Goal: Information Seeking & Learning: Learn about a topic

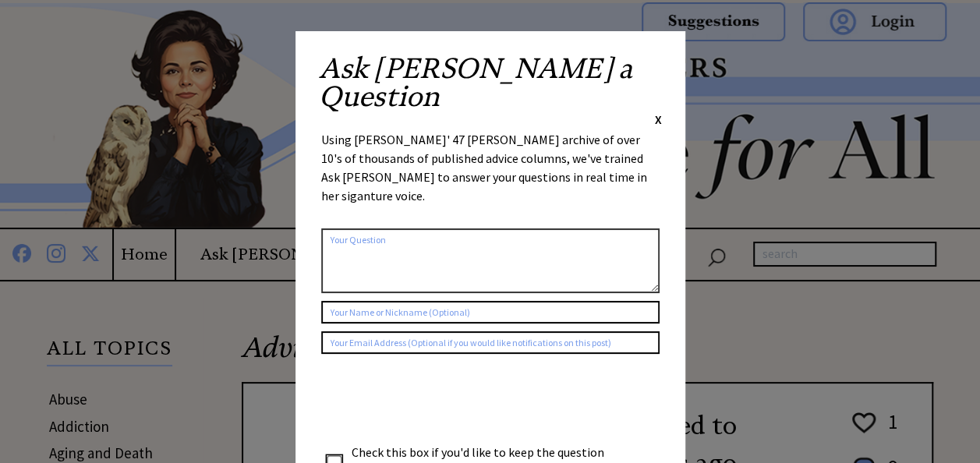
click at [661, 112] on span "X" at bounding box center [658, 120] width 7 height 16
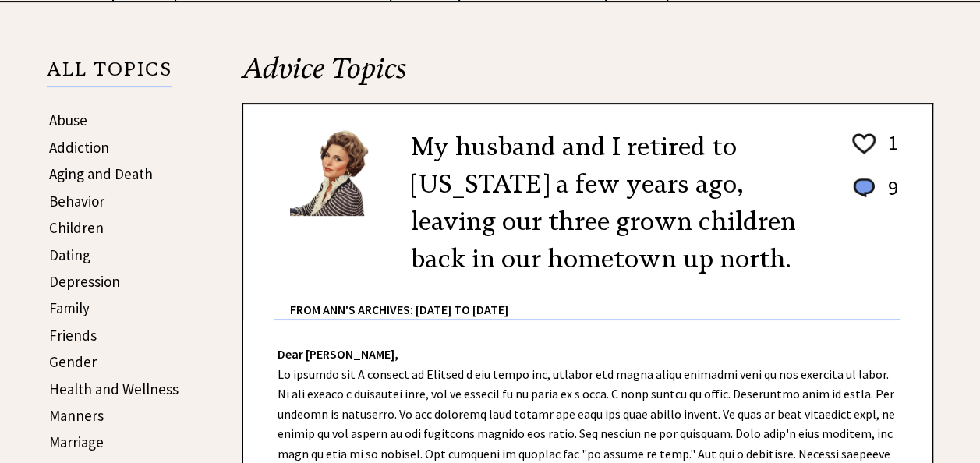
scroll to position [281, 0]
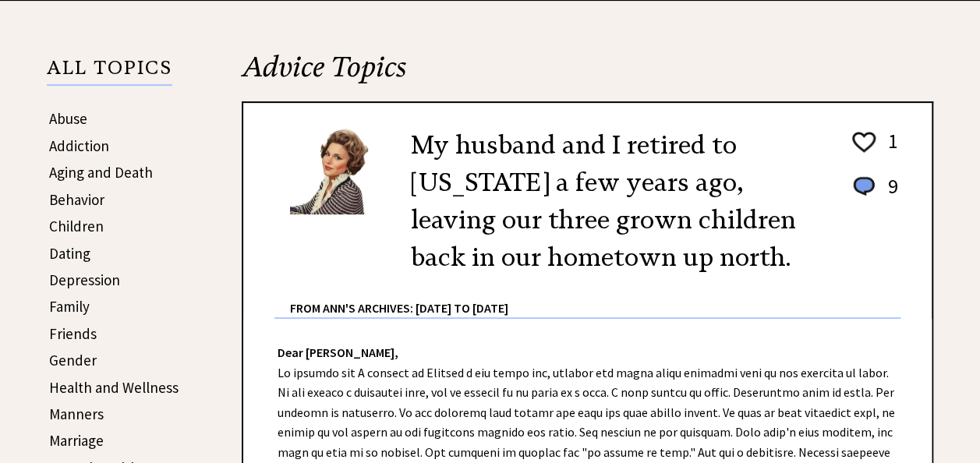
click at [74, 195] on link "Behavior" at bounding box center [76, 199] width 55 height 19
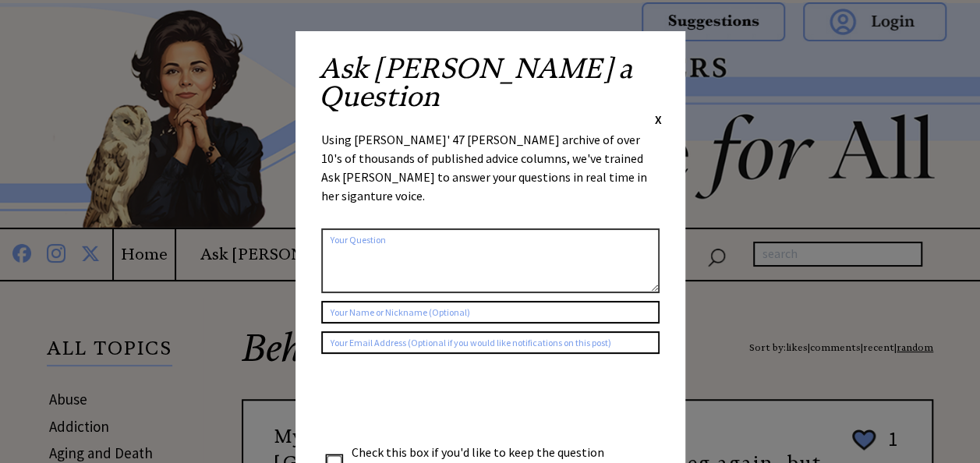
click at [655, 111] on div "X" at bounding box center [658, 119] width 7 height 17
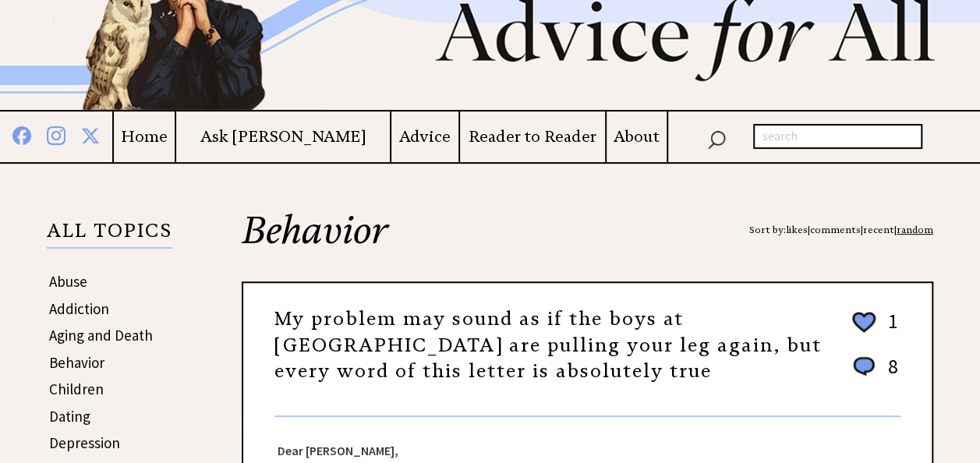
scroll to position [399, 0]
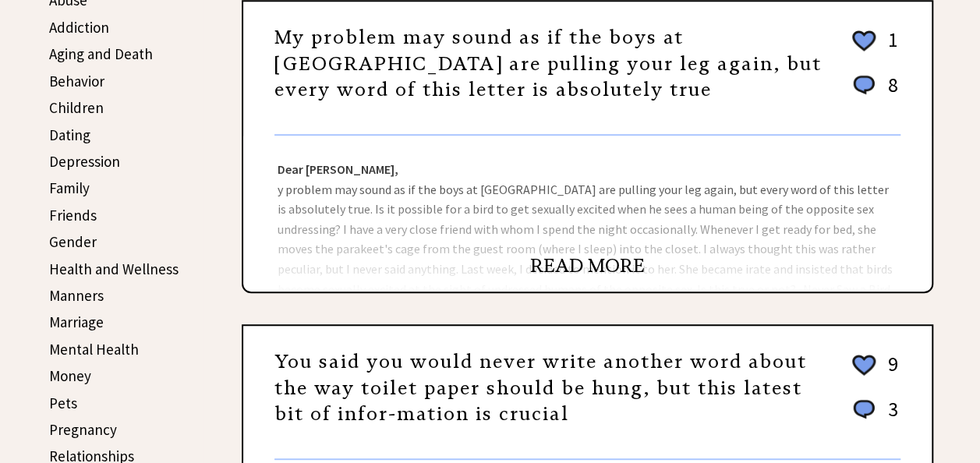
click at [80, 101] on link "Children" at bounding box center [76, 107] width 55 height 19
